Goal: Task Accomplishment & Management: Use online tool/utility

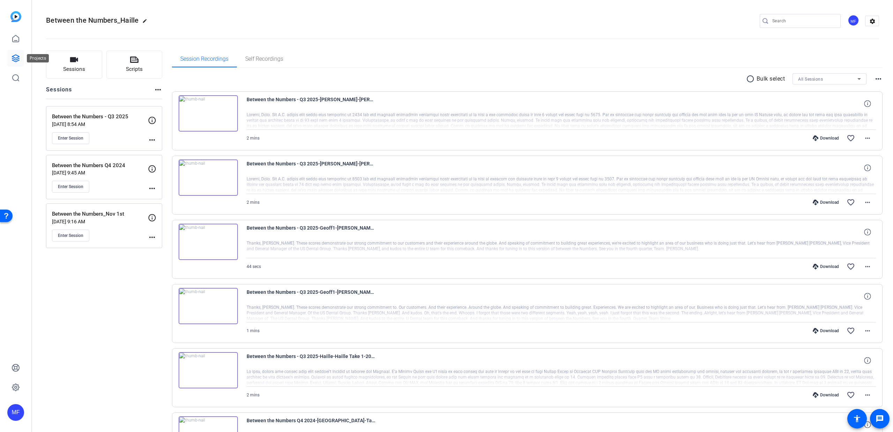
click at [14, 54] on icon at bounding box center [16, 58] width 8 height 8
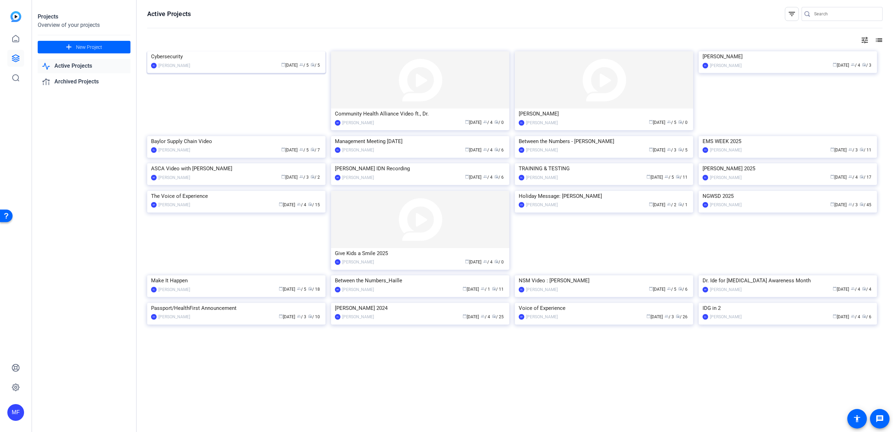
click at [213, 51] on img at bounding box center [236, 51] width 178 height 0
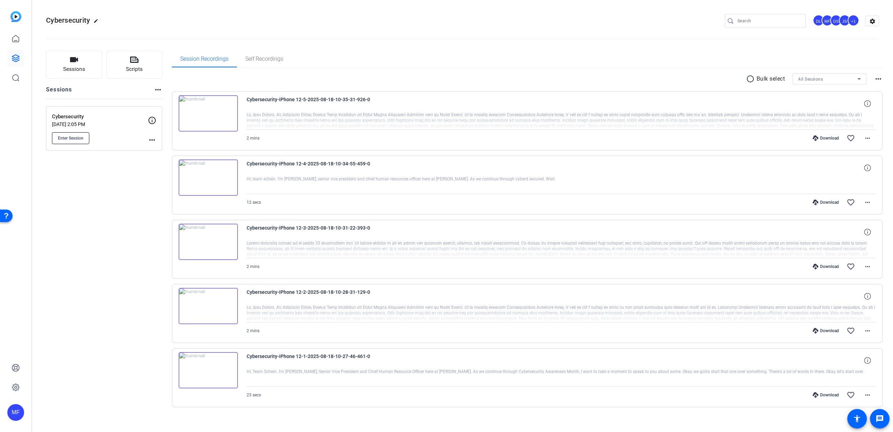
click at [80, 134] on button "Enter Session" at bounding box center [70, 138] width 37 height 12
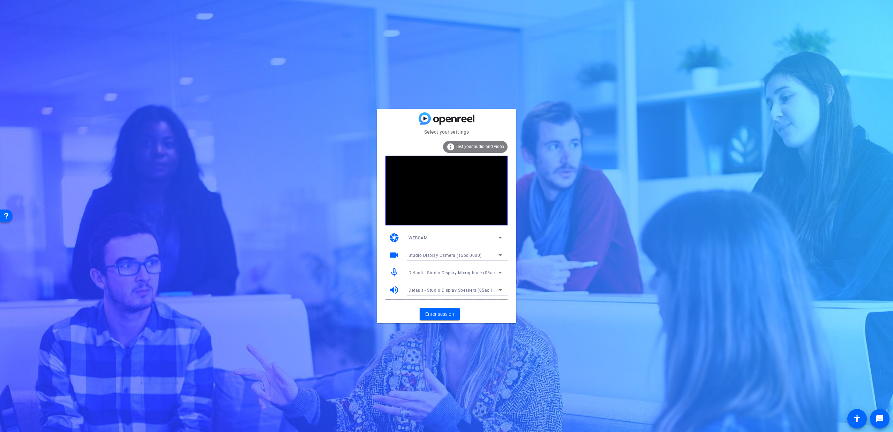
click at [459, 251] on div "Studio Display Camera (15bc:0000)" at bounding box center [454, 255] width 90 height 9
click at [457, 280] on span "Studio Display Camera (15bc:0000)" at bounding box center [445, 280] width 72 height 8
click at [437, 316] on span "Enter session" at bounding box center [439, 314] width 29 height 7
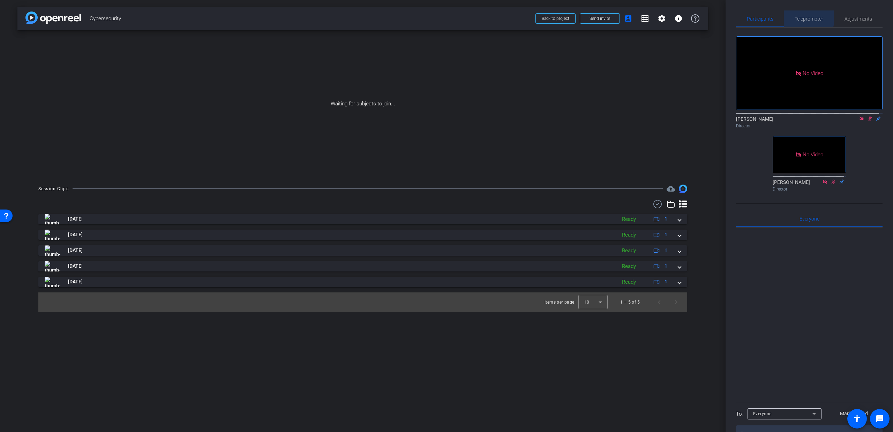
click at [799, 14] on span "Teleprompter" at bounding box center [809, 18] width 29 height 17
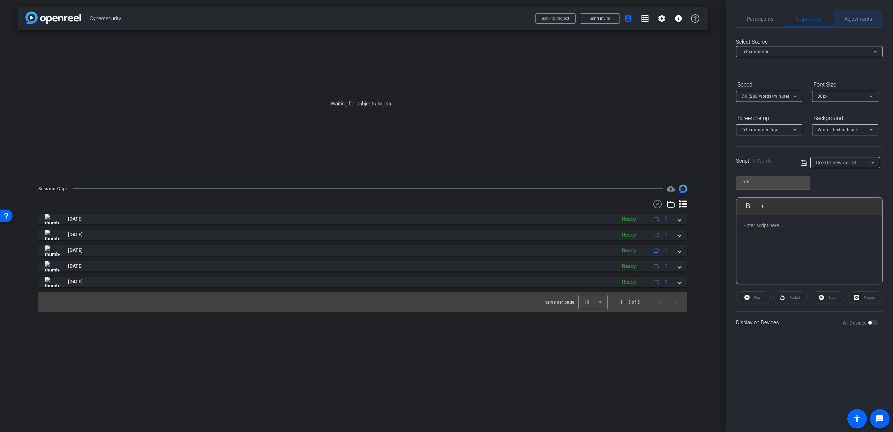
click at [857, 21] on span "Adjustments" at bounding box center [859, 18] width 28 height 5
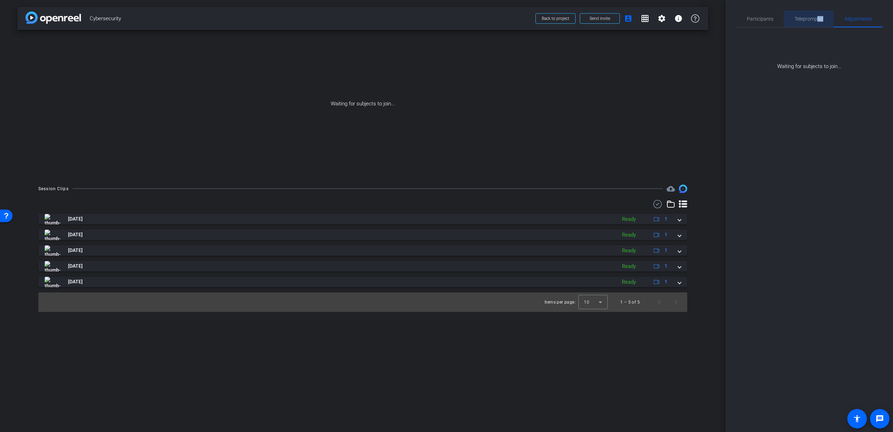
click at [817, 22] on span "Teleprompter" at bounding box center [809, 18] width 29 height 17
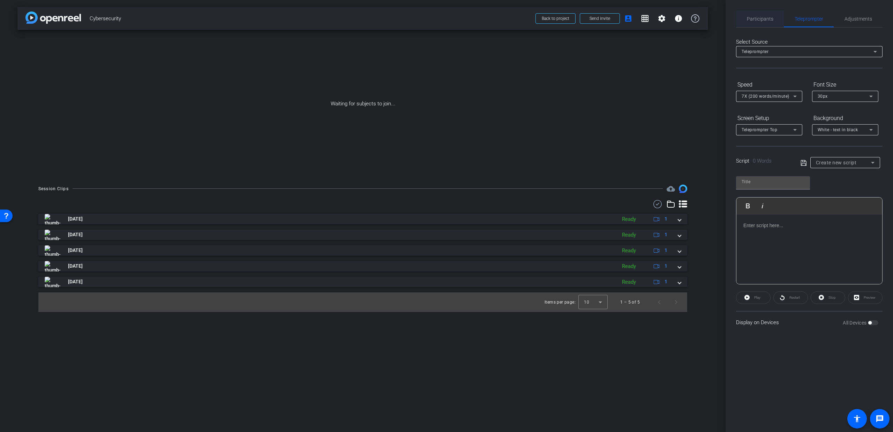
click at [760, 19] on span "Participants" at bounding box center [760, 18] width 27 height 5
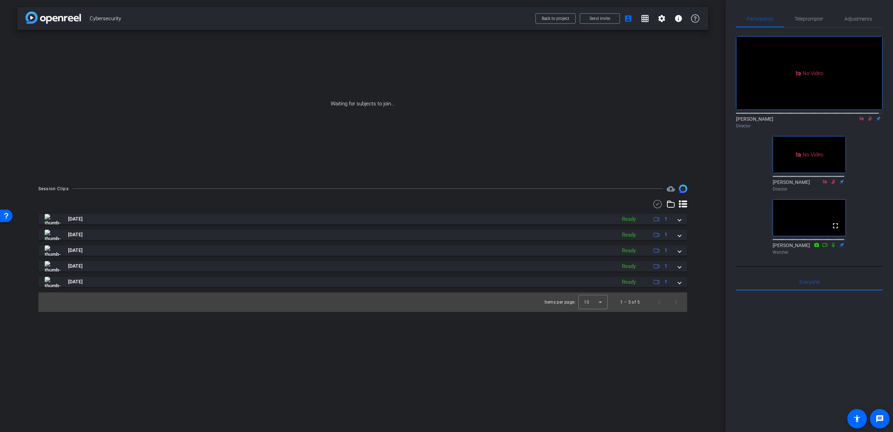
click at [868, 116] on icon at bounding box center [870, 118] width 6 height 5
click at [860, 117] on icon at bounding box center [862, 119] width 4 height 4
click at [851, 121] on icon at bounding box center [854, 118] width 6 height 5
click at [860, 120] on icon at bounding box center [862, 119] width 4 height 4
click at [800, 17] on span "Teleprompter" at bounding box center [809, 18] width 29 height 5
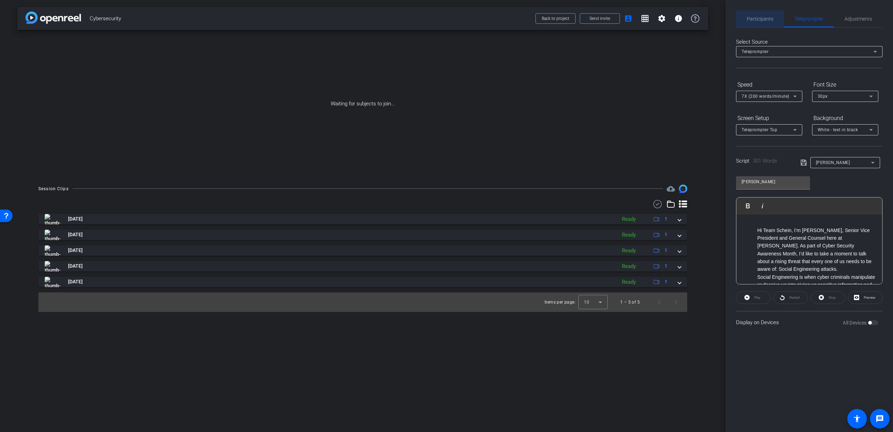
click at [755, 21] on span "Participants" at bounding box center [760, 18] width 27 height 5
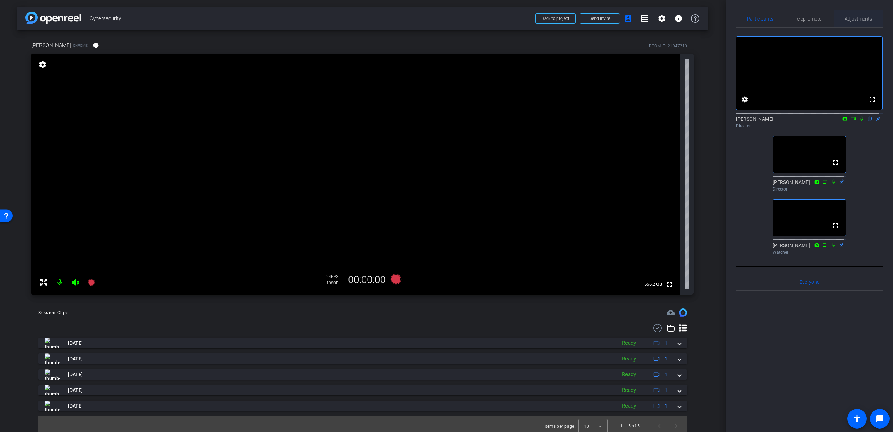
click at [855, 21] on span "Adjustments" at bounding box center [859, 18] width 28 height 5
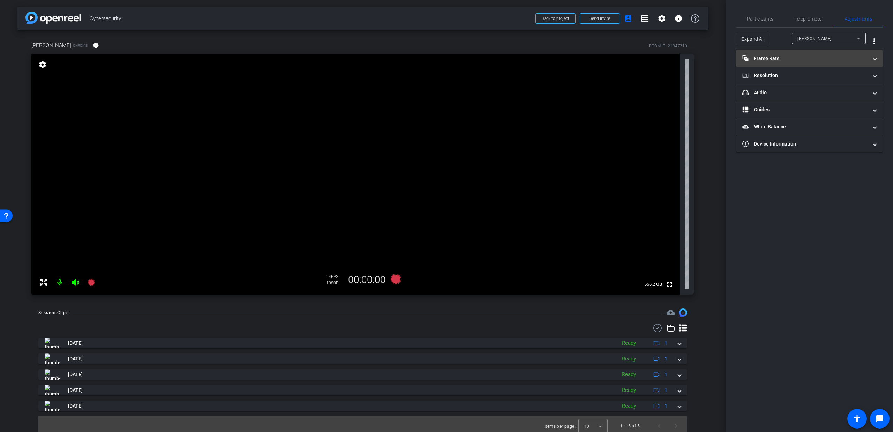
click at [796, 55] on mat-panel-title "Frame Rate Frame Rate" at bounding box center [806, 58] width 126 height 7
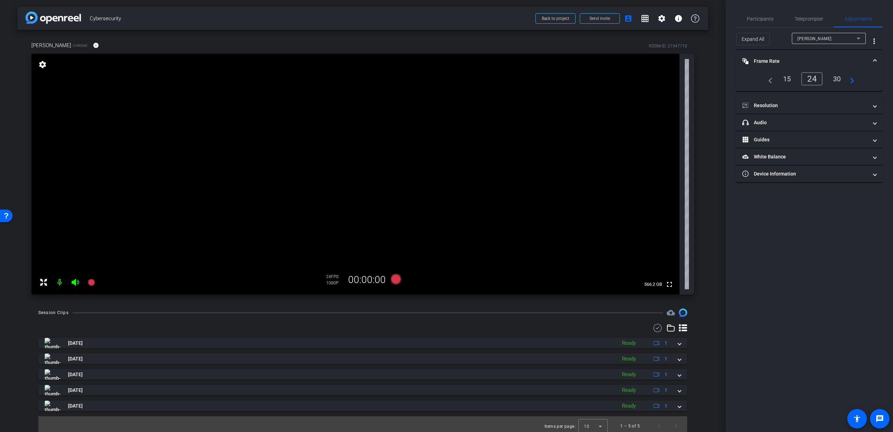
click at [841, 79] on div "30" at bounding box center [837, 79] width 18 height 12
click at [778, 103] on mat-panel-title "Resolution" at bounding box center [806, 105] width 126 height 7
click at [752, 24] on span "Participants" at bounding box center [760, 18] width 27 height 17
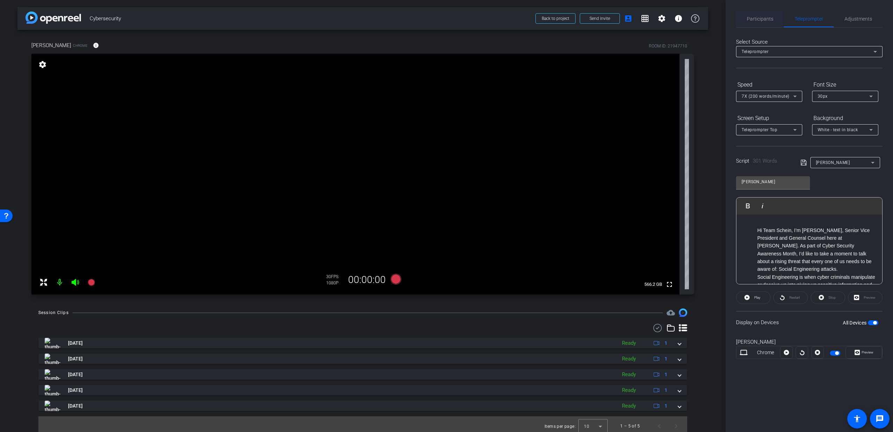
click at [759, 16] on span "Participants" at bounding box center [760, 18] width 27 height 5
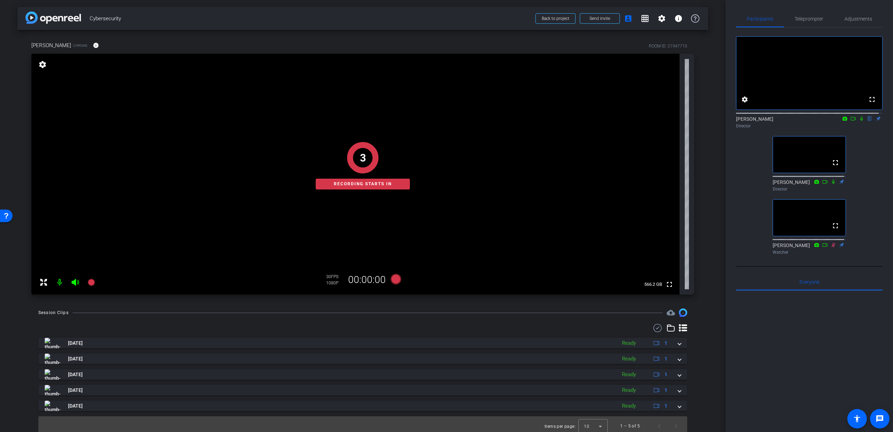
click at [75, 281] on div "3 Recording starts in" at bounding box center [362, 166] width 663 height 258
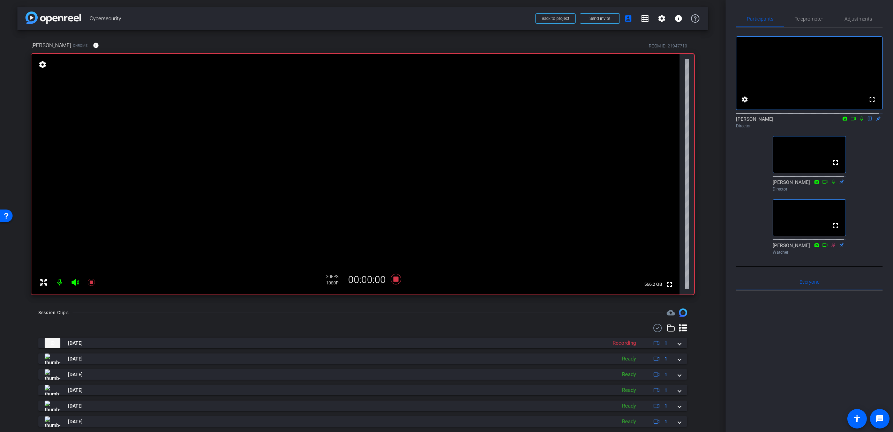
click at [75, 281] on icon at bounding box center [75, 282] width 7 height 7
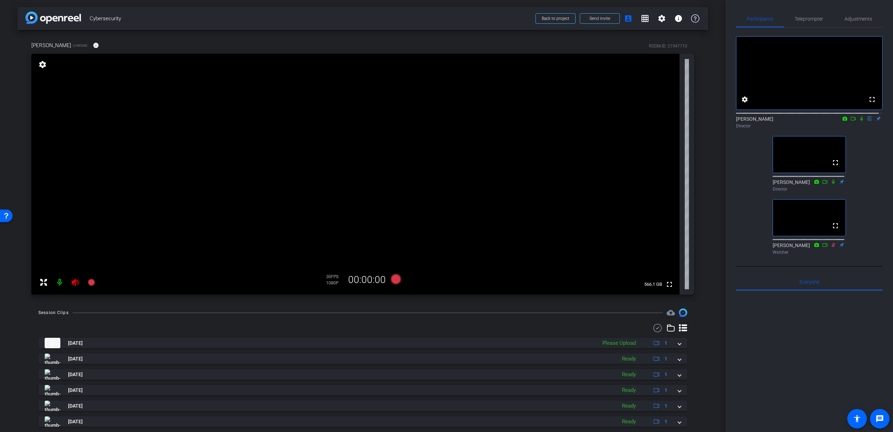
click at [77, 284] on icon at bounding box center [75, 282] width 7 height 7
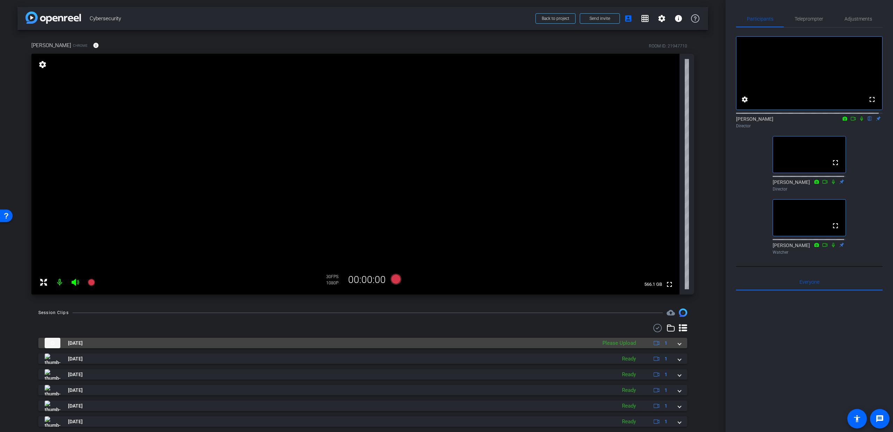
click at [678, 342] on mat-expansion-panel-header "[DATE] Please Upload 1" at bounding box center [362, 343] width 649 height 10
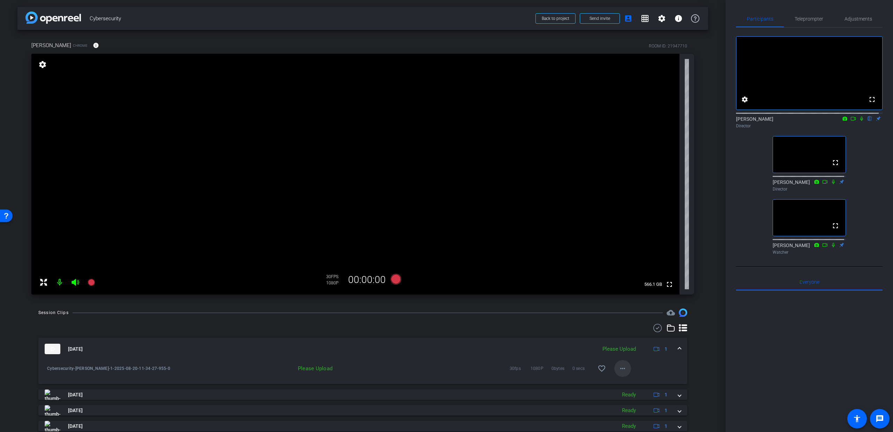
click at [621, 367] on mat-icon "more_horiz" at bounding box center [623, 368] width 8 height 8
click at [671, 364] on div at bounding box center [446, 216] width 893 height 432
click at [620, 368] on mat-icon "more_horiz" at bounding box center [623, 368] width 8 height 8
click at [626, 381] on span "Upload" at bounding box center [630, 383] width 28 height 8
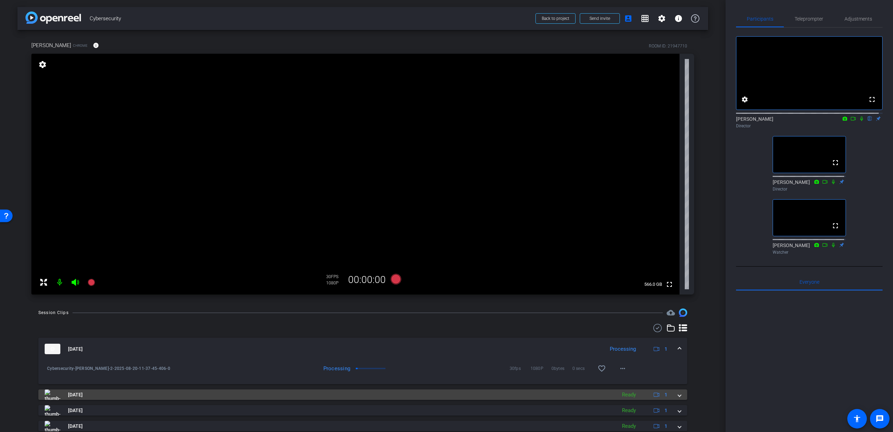
click at [674, 396] on div "[DATE] Ready 1" at bounding box center [362, 394] width 634 height 10
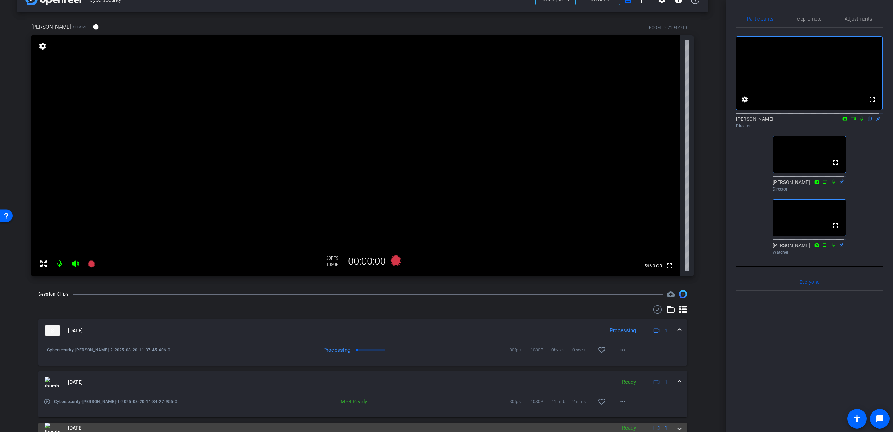
scroll to position [49, 0]
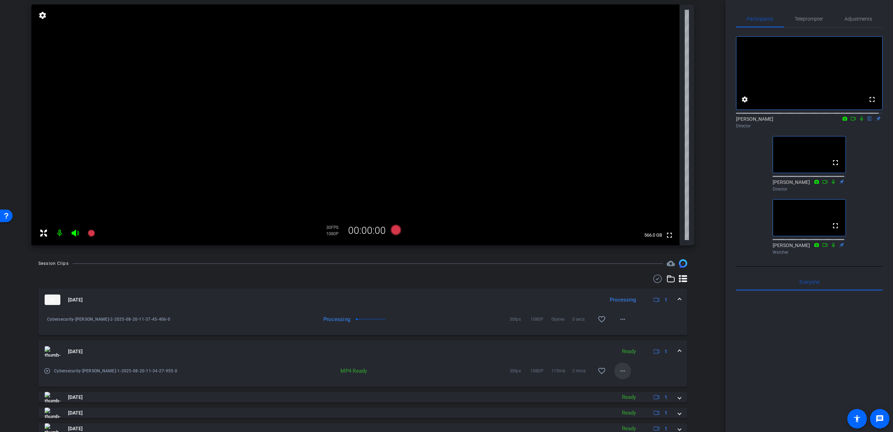
click at [619, 374] on mat-icon "more_horiz" at bounding box center [623, 371] width 8 height 8
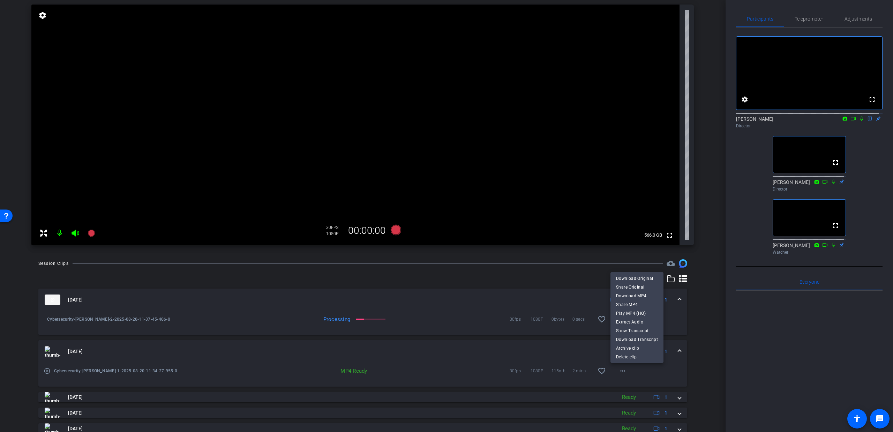
click at [860, 126] on div at bounding box center [446, 216] width 893 height 432
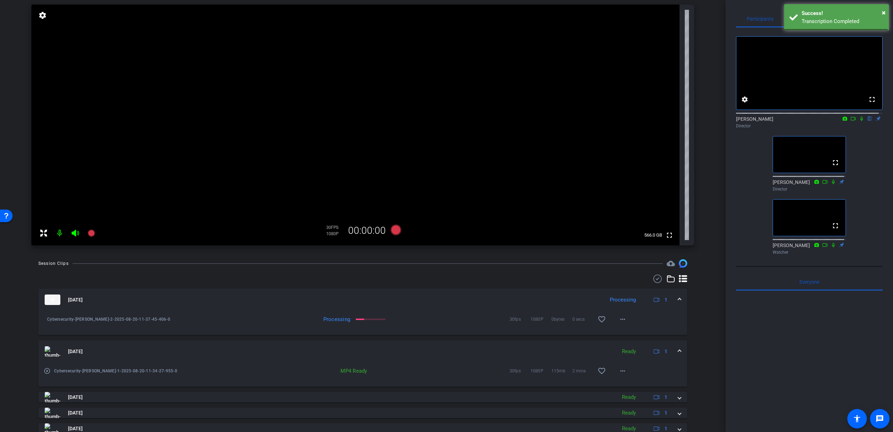
click at [860, 121] on icon at bounding box center [861, 119] width 3 height 5
click at [624, 371] on span at bounding box center [622, 371] width 17 height 17
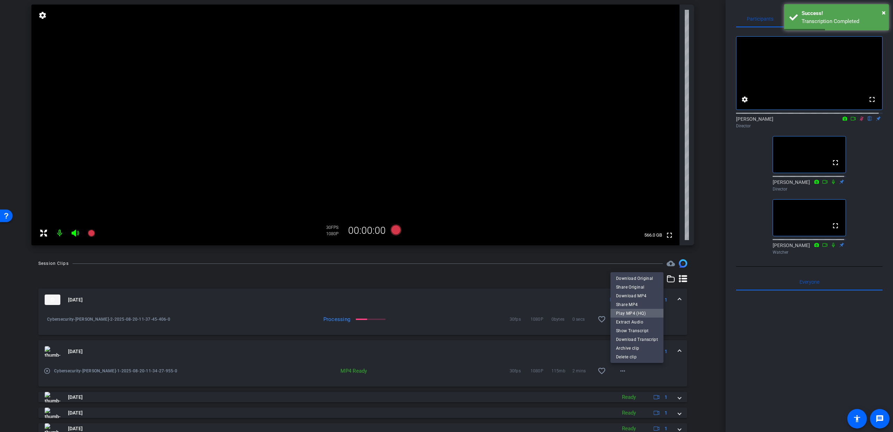
click at [639, 314] on span "Play MP4 (HQ)" at bounding box center [637, 313] width 42 height 8
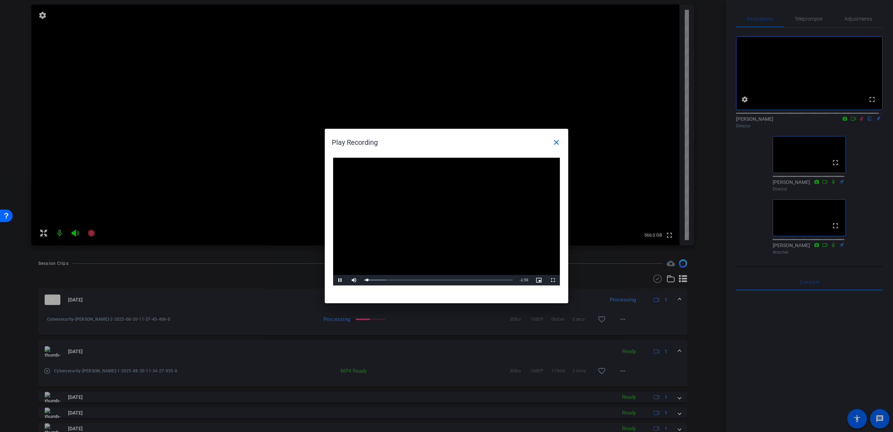
drag, startPoint x: 458, startPoint y: 142, endPoint x: 442, endPoint y: 272, distance: 130.5
click at [0, 0] on openreel-play-recording-popup "Play Recording close Video Player is loading. Play Video Pause Mute Current Tim…" at bounding box center [0, 0] width 0 height 0
click at [557, 143] on mat-icon "close" at bounding box center [556, 142] width 8 height 8
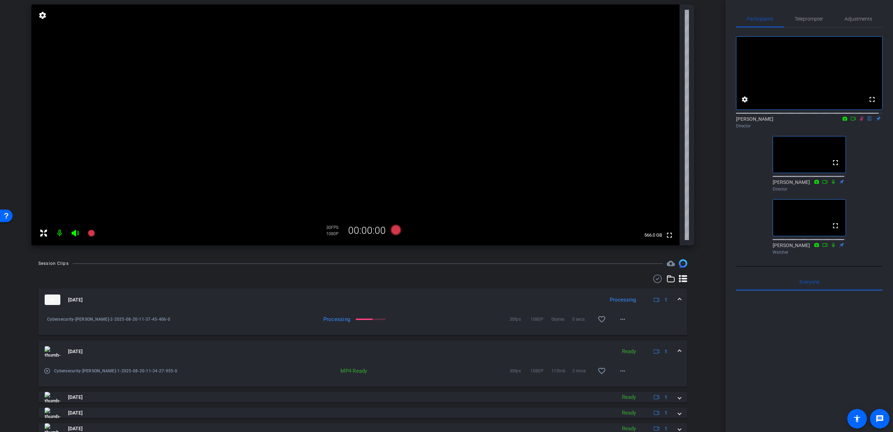
click at [859, 121] on icon at bounding box center [862, 118] width 6 height 5
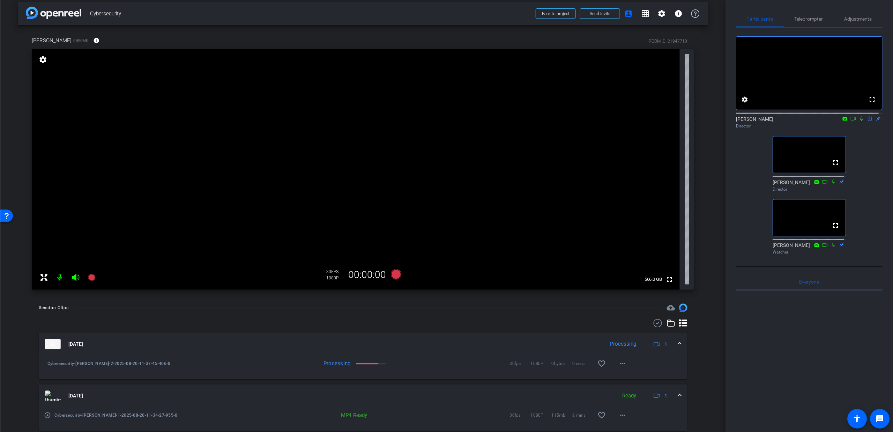
scroll to position [0, 0]
